Goal: Check status

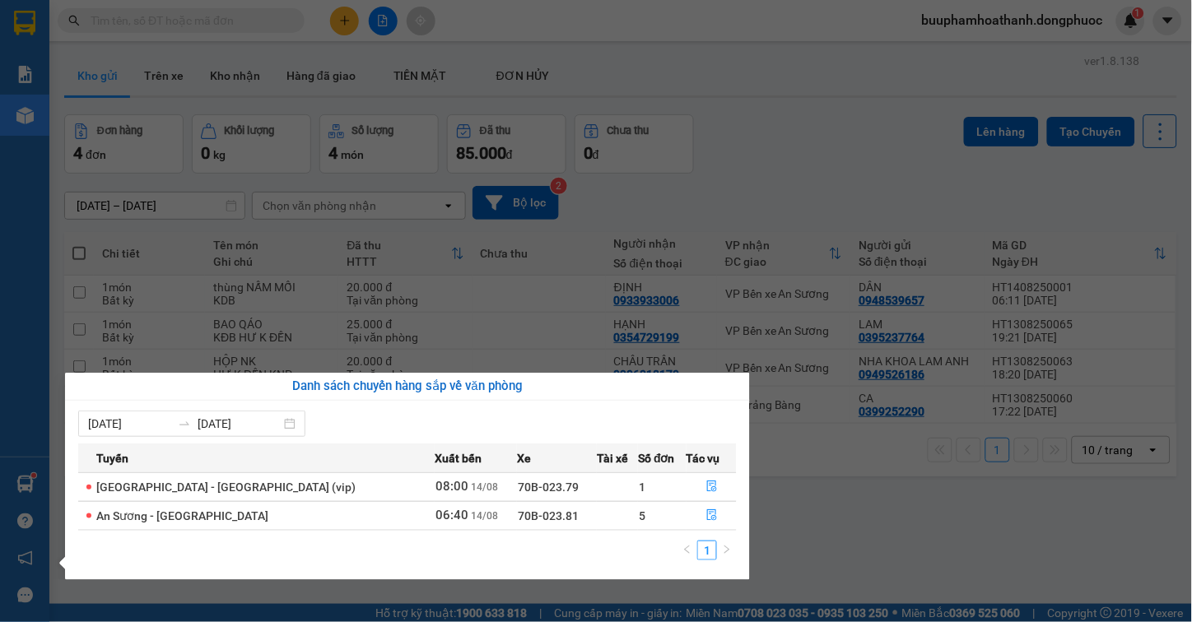
click at [835, 502] on section "Kết quả tìm kiếm ( 0 ) Bộ lọc No Data buuphamhoathanh.dongphuoc 1 Báo cáo Mẫu 1…" at bounding box center [596, 311] width 1192 height 622
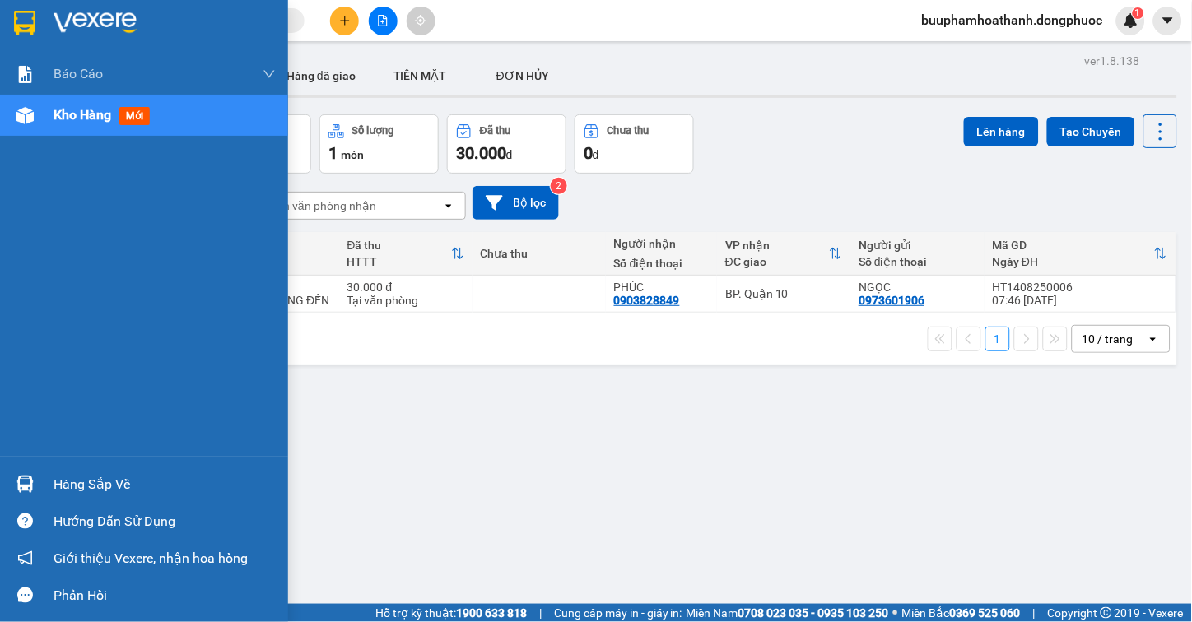
click at [63, 477] on div "Hàng sắp về" at bounding box center [164, 484] width 222 height 25
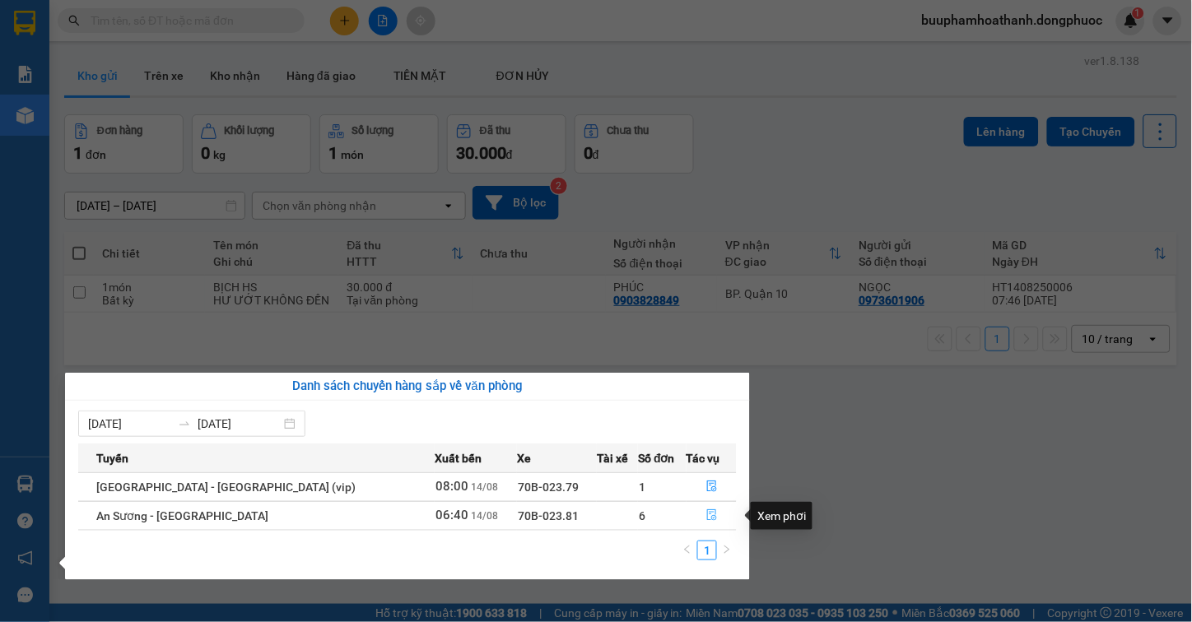
click at [706, 512] on icon "file-done" at bounding box center [712, 515] width 12 height 12
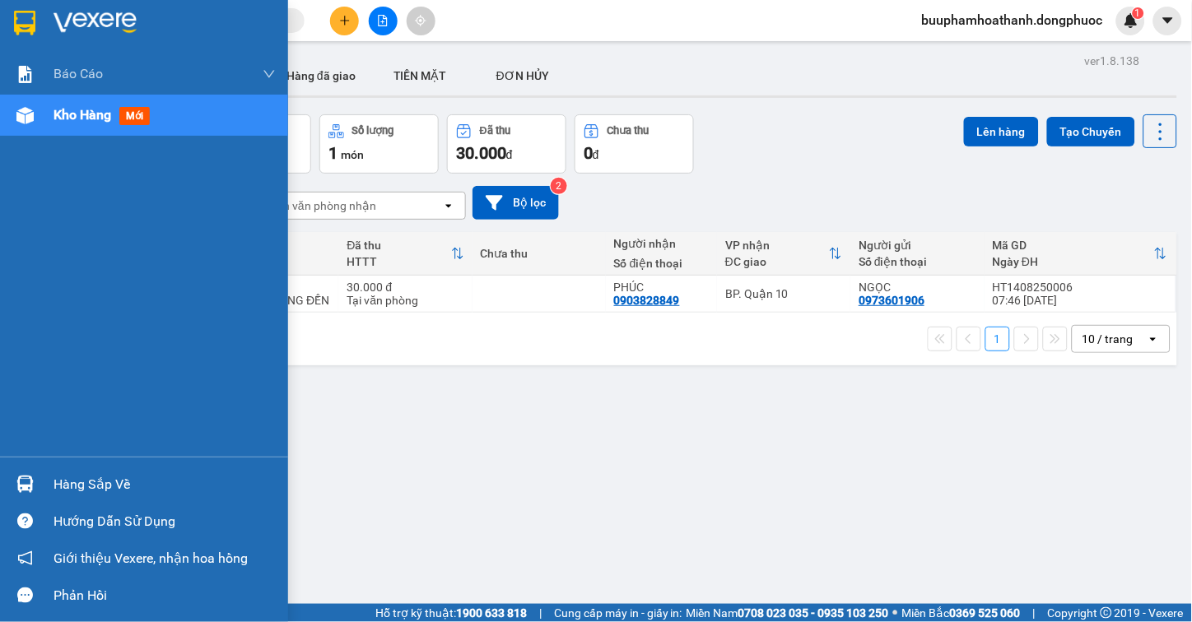
click at [83, 475] on div "Hàng sắp về" at bounding box center [164, 484] width 222 height 25
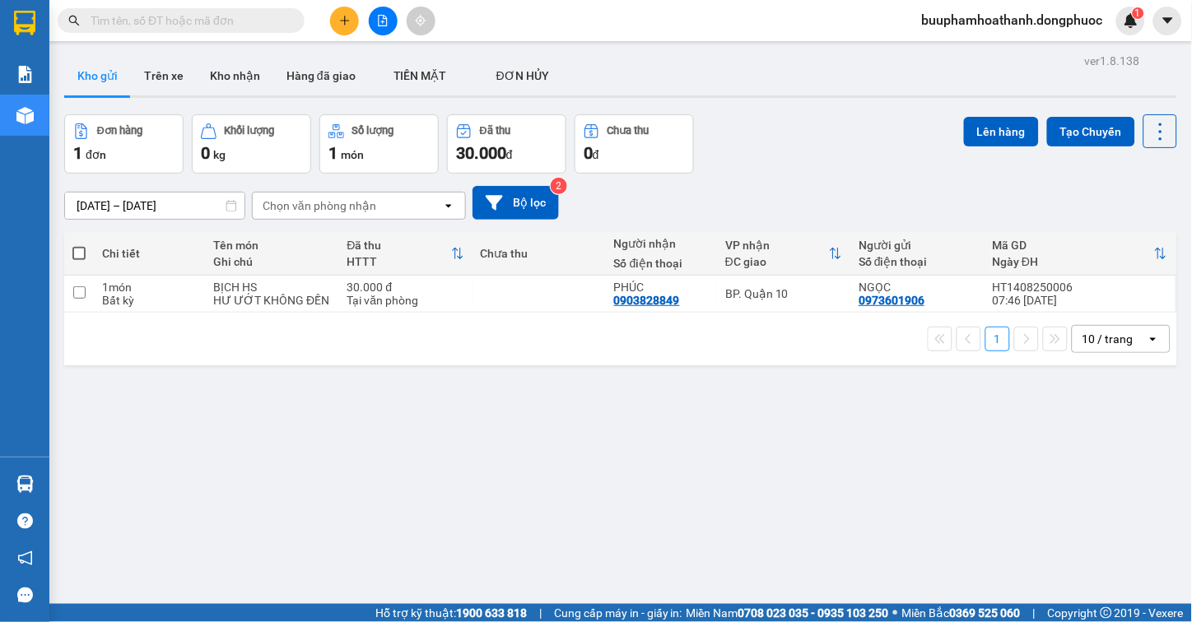
click at [879, 470] on section "Kết quả tìm kiếm ( 0 ) Bộ lọc No Data buuphamhoathanh.dongphuoc 1 Báo cáo Mẫu 1…" at bounding box center [596, 311] width 1192 height 622
